Goal: Task Accomplishment & Management: Manage account settings

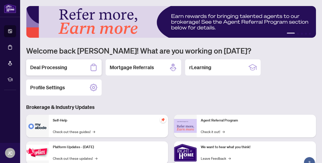
click at [65, 70] on h2 "Deal Processing" at bounding box center [48, 67] width 37 height 7
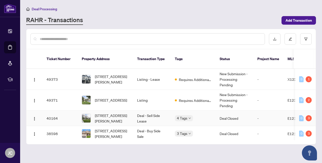
scroll to position [13, 0]
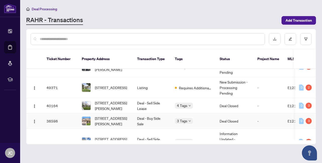
click at [112, 116] on span "[STREET_ADDRESS][PERSON_NAME]" at bounding box center [112, 121] width 34 height 11
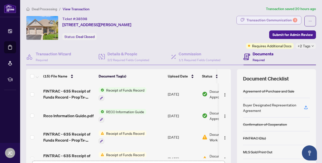
click at [261, 18] on div "Transaction Communication 3" at bounding box center [272, 20] width 51 height 8
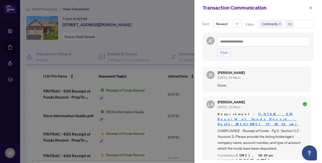
click at [183, 34] on div at bounding box center [161, 81] width 322 height 163
click at [261, 8] on icon "close" at bounding box center [311, 8] width 4 height 4
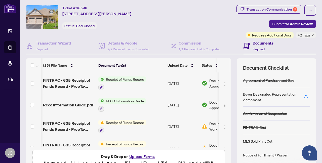
scroll to position [0, 0]
click at [261, 34] on icon "down" at bounding box center [313, 35] width 3 height 3
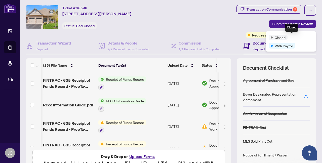
click at [261, 35] on div "Closed" at bounding box center [278, 38] width 19 height 6
click at [261, 8] on span "button" at bounding box center [311, 10] width 4 height 8
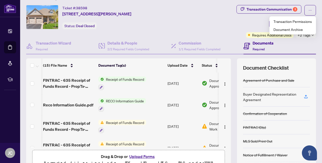
click at [238, 19] on div "Transaction Communication 3 Submit for Admin Review Requires Additional Docs +2…" at bounding box center [250, 21] width 131 height 33
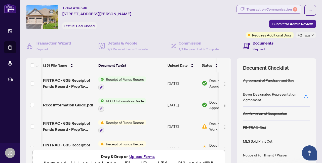
click at [261, 6] on div "Transaction Communication 3" at bounding box center [272, 9] width 51 height 8
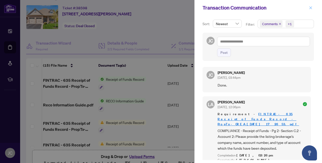
click at [261, 5] on span "button" at bounding box center [311, 8] width 4 height 8
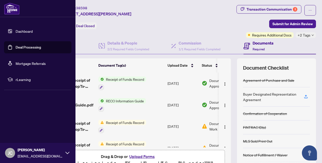
click at [22, 153] on span "[PERSON_NAME]" at bounding box center [40, 150] width 45 height 6
click at [20, 123] on span "Logout" at bounding box center [20, 123] width 11 height 8
